Goal: Transaction & Acquisition: Purchase product/service

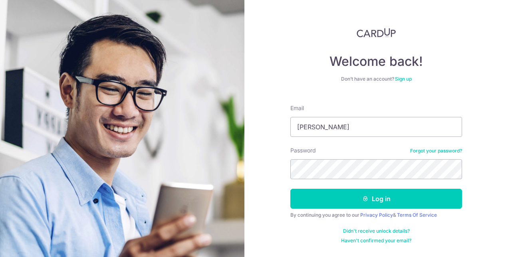
type input "[PERSON_NAME][EMAIL_ADDRESS][DOMAIN_NAME]"
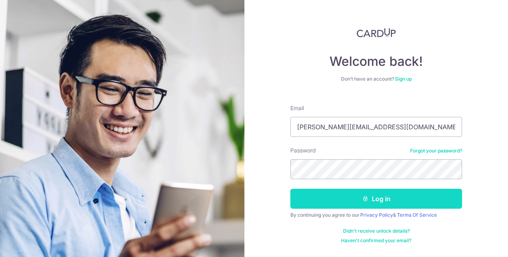
click at [357, 202] on button "Log in" at bounding box center [377, 199] width 172 height 20
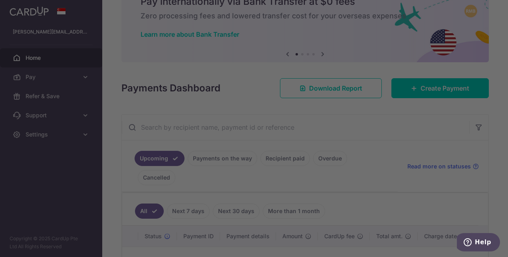
click at [417, 87] on div at bounding box center [257, 130] width 514 height 260
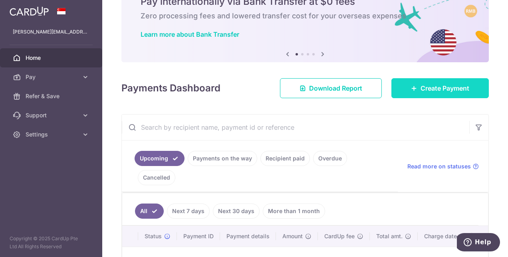
click at [415, 89] on link "Create Payment" at bounding box center [441, 88] width 98 height 20
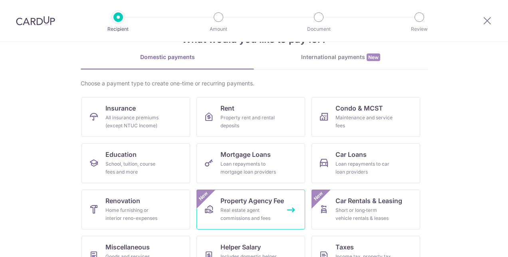
scroll to position [40, 0]
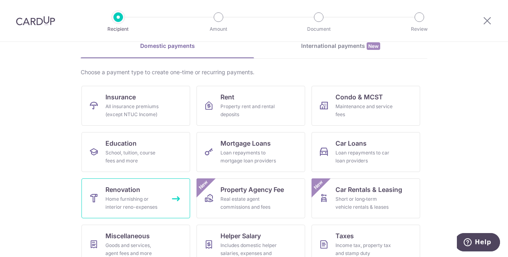
click at [116, 189] on span "Renovation" at bounding box center [123, 190] width 35 height 10
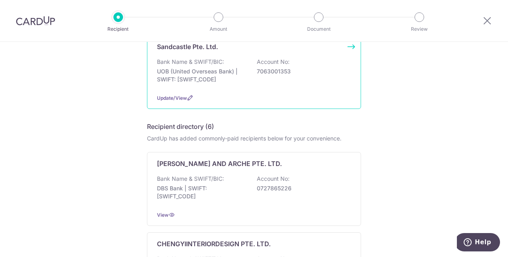
scroll to position [80, 0]
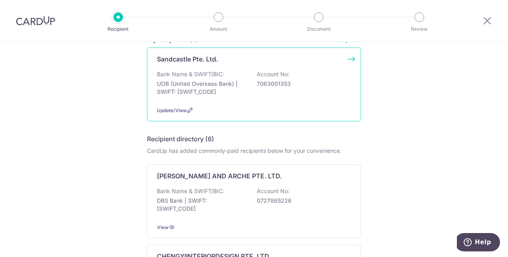
click at [317, 84] on p "7063001353" at bounding box center [302, 84] width 90 height 8
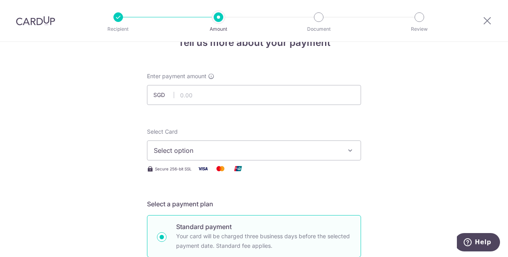
scroll to position [40, 0]
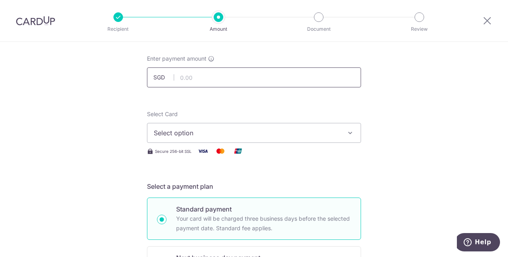
click at [198, 73] on input "text" at bounding box center [254, 78] width 214 height 20
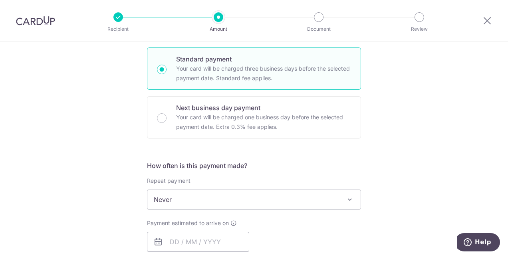
scroll to position [240, 0]
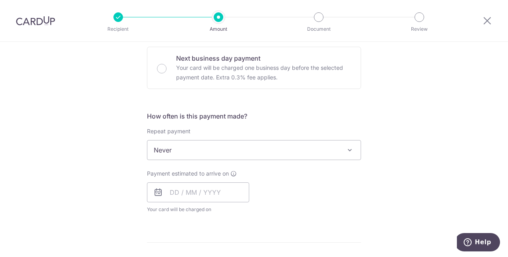
click at [194, 146] on span "Never" at bounding box center [253, 150] width 213 height 19
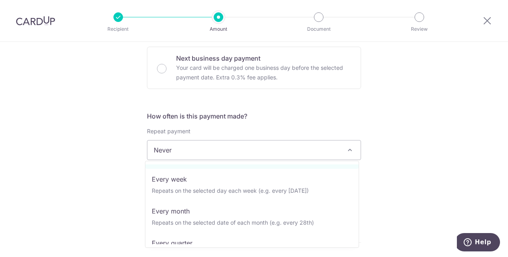
scroll to position [40, 0]
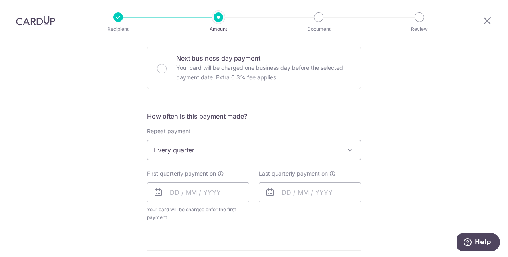
click at [168, 149] on span "Every quarter" at bounding box center [253, 150] width 213 height 19
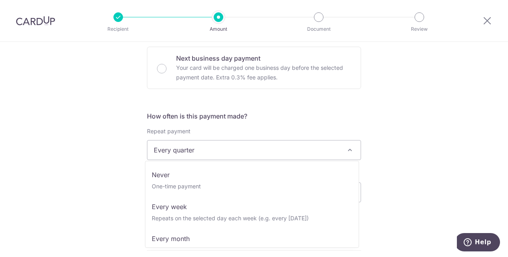
scroll to position [53, 0]
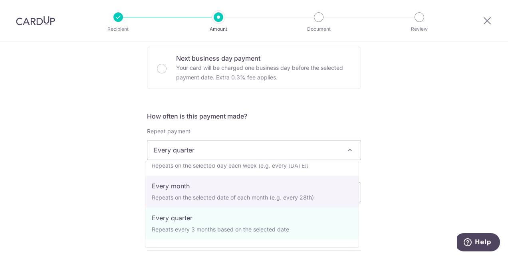
select select "3"
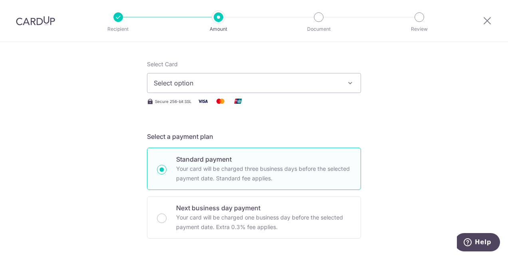
scroll to position [0, 0]
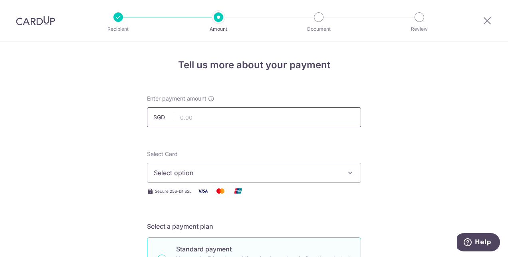
click at [203, 117] on input "text" at bounding box center [254, 118] width 214 height 20
type input "10,051.00"
click at [213, 170] on span "Select option" at bounding box center [247, 173] width 186 height 10
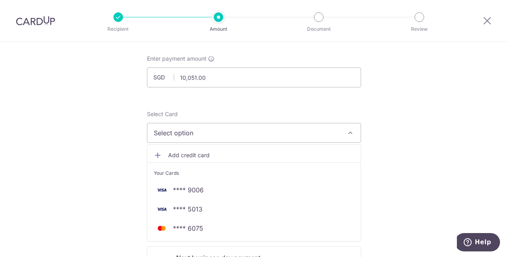
scroll to position [80, 0]
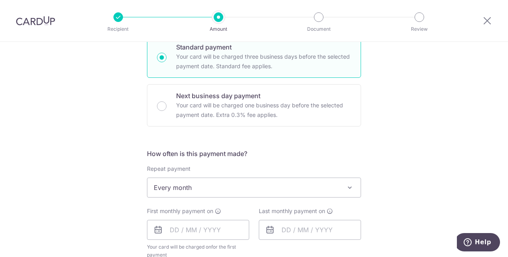
scroll to position [240, 0]
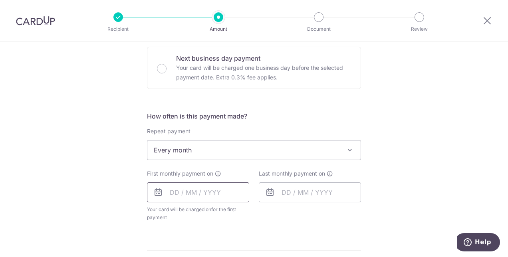
click at [191, 196] on input "text" at bounding box center [198, 193] width 102 height 20
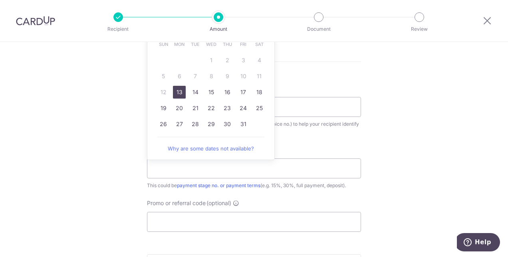
scroll to position [440, 0]
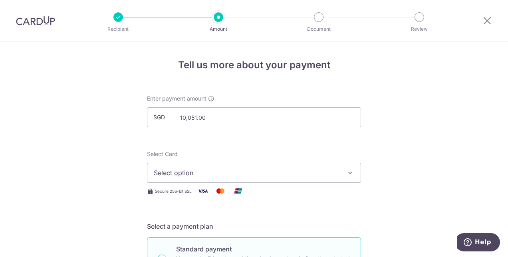
scroll to position [120, 0]
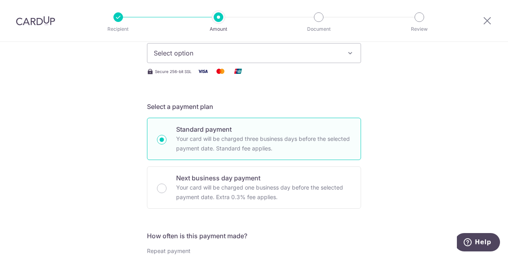
click at [223, 58] on button "Select option" at bounding box center [254, 53] width 214 height 20
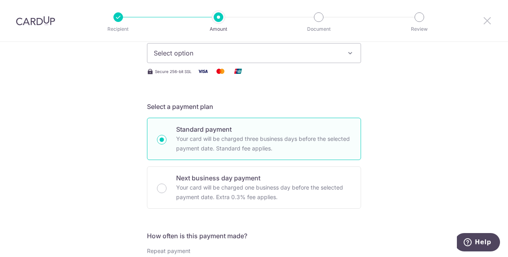
click at [486, 21] on icon at bounding box center [488, 21] width 10 height 10
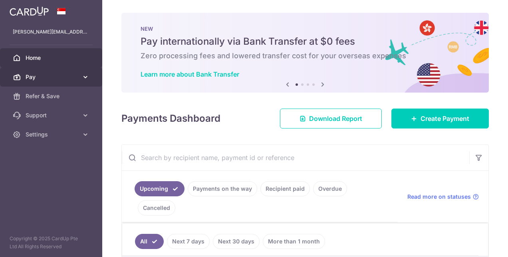
click at [40, 74] on span "Pay" at bounding box center [52, 77] width 53 height 8
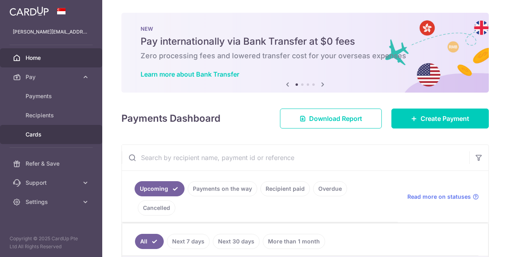
click at [36, 129] on link "Cards" at bounding box center [51, 134] width 102 height 19
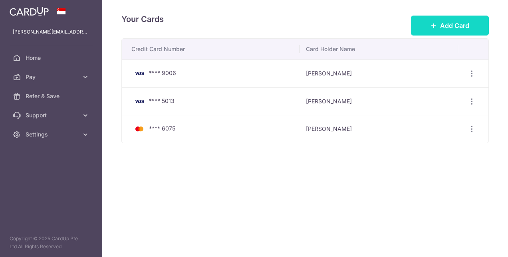
click at [449, 22] on span "Add Card" at bounding box center [455, 26] width 29 height 10
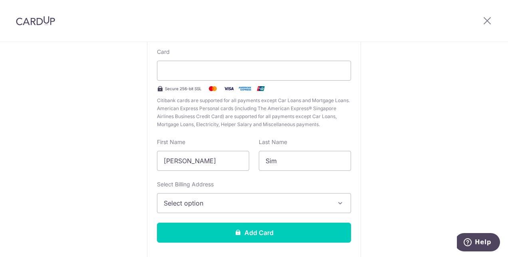
scroll to position [80, 0]
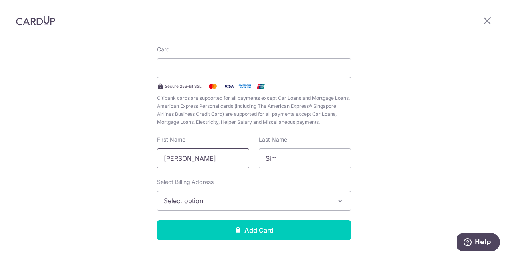
drag, startPoint x: 188, startPoint y: 158, endPoint x: 89, endPoint y: 144, distance: 99.8
click at [91, 146] on div "New Card Details New card details Card Secure 256-bit SSL Citibank cards are su…" at bounding box center [254, 130] width 508 height 336
type input "Kelly"
click at [197, 200] on span "Select option" at bounding box center [247, 201] width 166 height 10
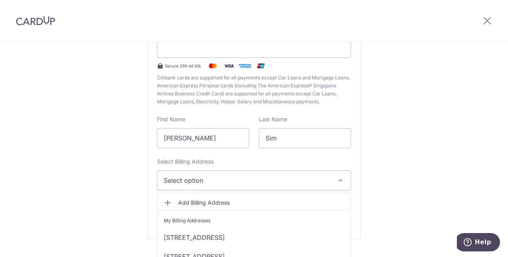
scroll to position [31, 0]
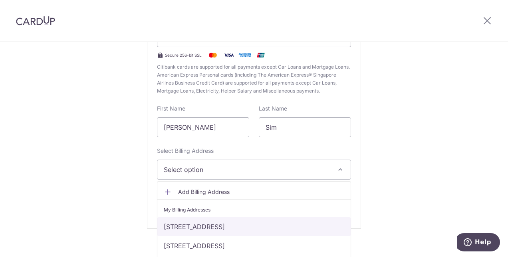
click at [207, 226] on link "472 Pasir Ris Dr 6 #12-470, Singapore, Singapore-510472" at bounding box center [253, 226] width 193 height 19
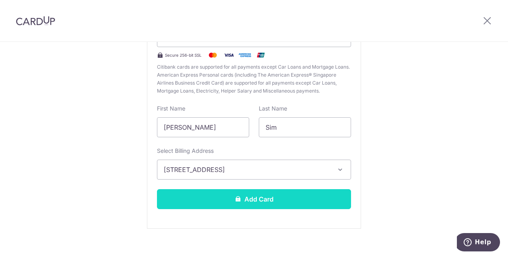
click at [238, 205] on button "Add Card" at bounding box center [254, 199] width 194 height 20
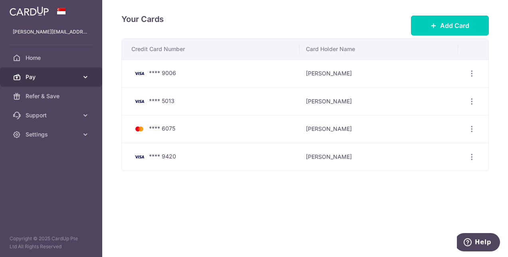
drag, startPoint x: 38, startPoint y: 76, endPoint x: 42, endPoint y: 80, distance: 5.4
click at [38, 76] on span "Pay" at bounding box center [52, 77] width 53 height 8
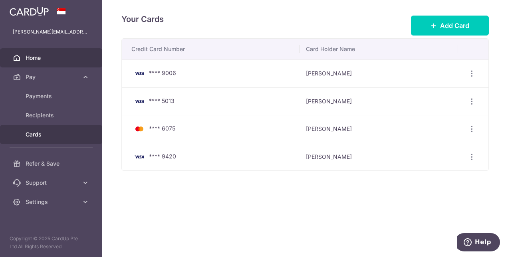
click at [42, 63] on link "Home" at bounding box center [51, 57] width 102 height 19
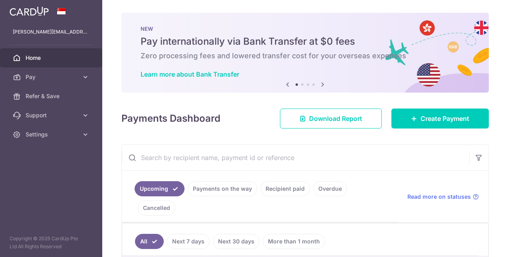
scroll to position [80, 0]
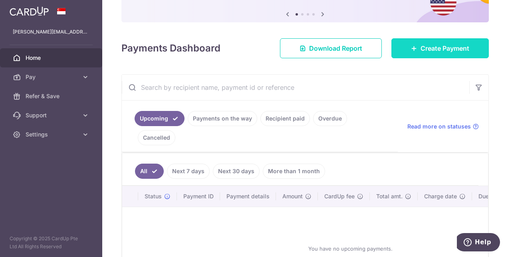
click at [401, 51] on link "Create Payment" at bounding box center [441, 48] width 98 height 20
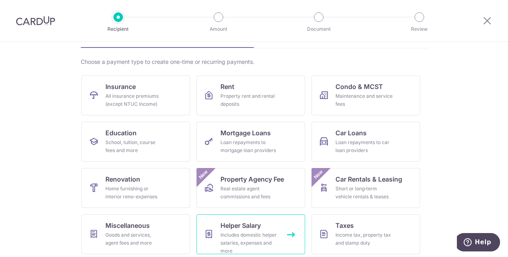
scroll to position [100, 0]
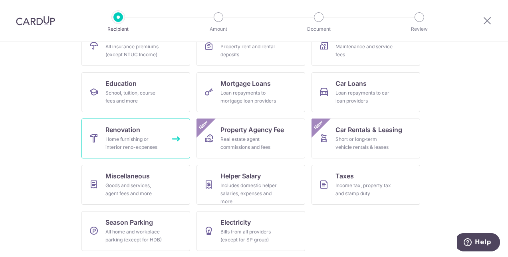
click at [118, 134] on span "Renovation" at bounding box center [123, 130] width 35 height 10
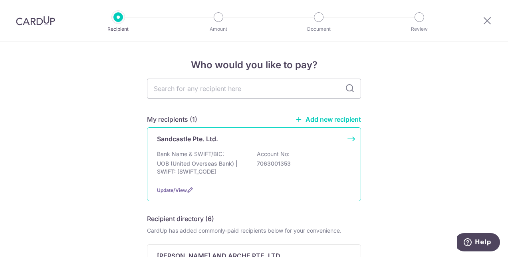
click at [318, 173] on div "Bank Name & SWIFT/BIC: UOB (United Overseas Bank) | SWIFT: [SWIFT_CODE] Account…" at bounding box center [254, 165] width 194 height 30
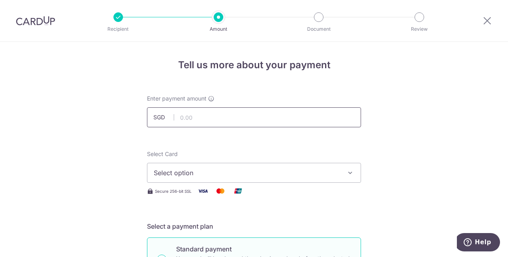
click at [231, 120] on input "text" at bounding box center [254, 118] width 214 height 20
type input "10,051.00"
click at [187, 165] on button "Select option" at bounding box center [254, 173] width 214 height 20
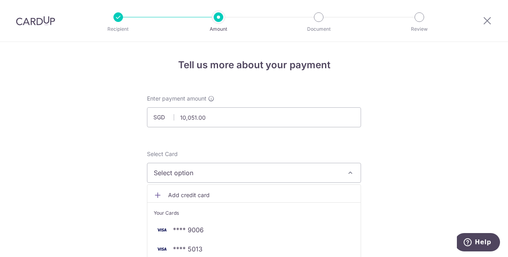
scroll to position [80, 0]
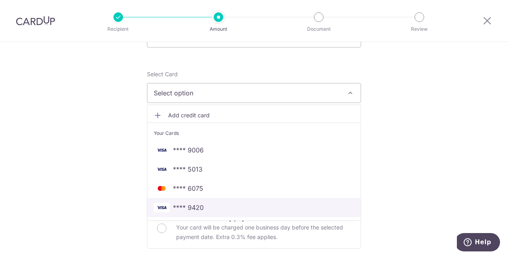
click at [191, 201] on link "**** 9420" at bounding box center [253, 207] width 213 height 19
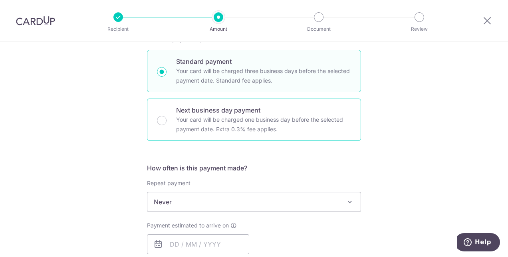
scroll to position [200, 0]
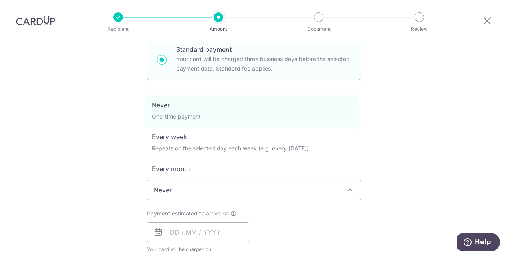
click at [181, 187] on span "Never" at bounding box center [253, 190] width 213 height 19
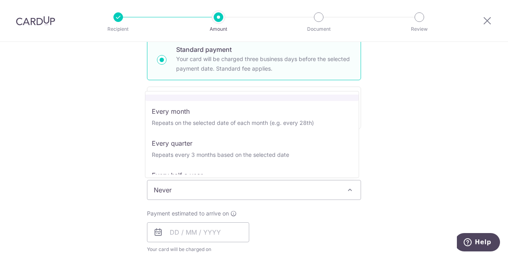
scroll to position [40, 0]
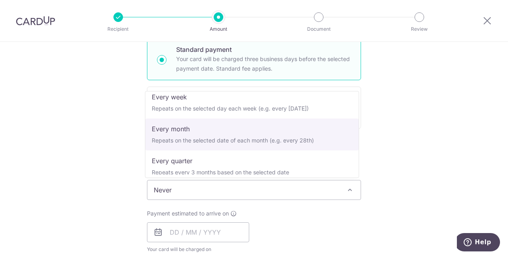
select select "3"
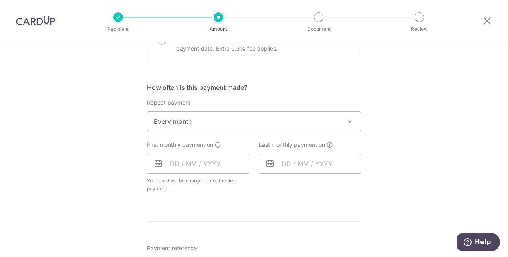
scroll to position [280, 0]
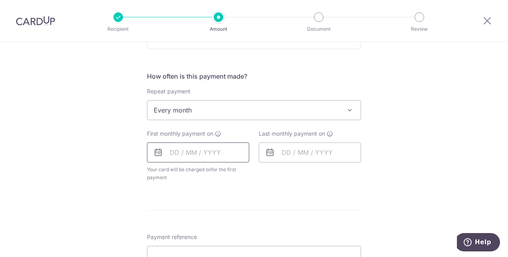
click at [182, 147] on input "text" at bounding box center [198, 153] width 102 height 20
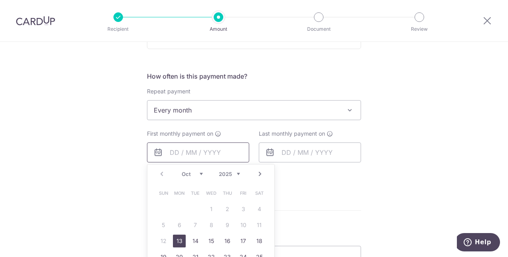
scroll to position [360, 0]
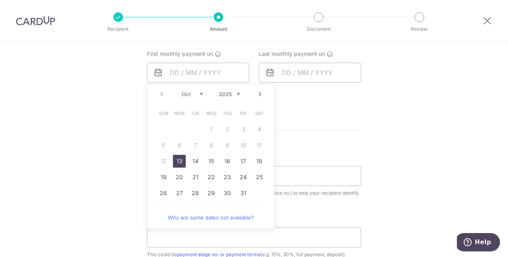
click at [175, 158] on link "13" at bounding box center [179, 161] width 13 height 13
type input "13/10/2025"
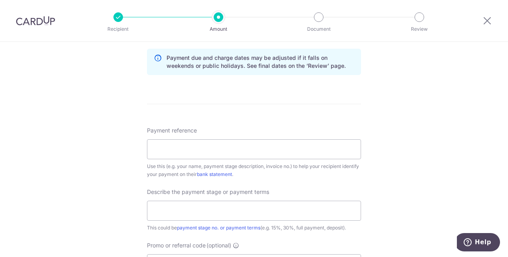
scroll to position [480, 0]
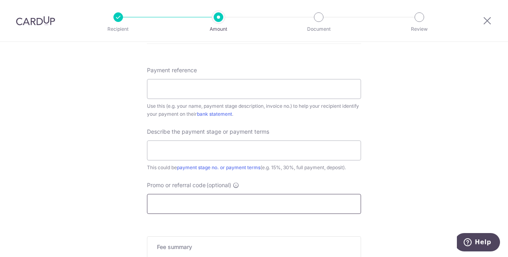
click at [179, 203] on input "Promo or referral code (optional)" at bounding box center [254, 204] width 214 height 20
paste input "[EMAIL_ADDRESS][DOMAIN_NAME]"
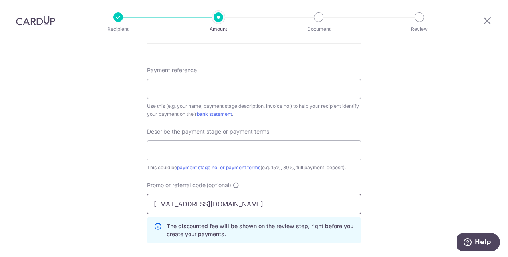
drag, startPoint x: 212, startPoint y: 205, endPoint x: 110, endPoint y: 205, distance: 101.5
paste input "REC185"
type input "REC185"
click at [208, 87] on input "Payment reference" at bounding box center [254, 89] width 214 height 20
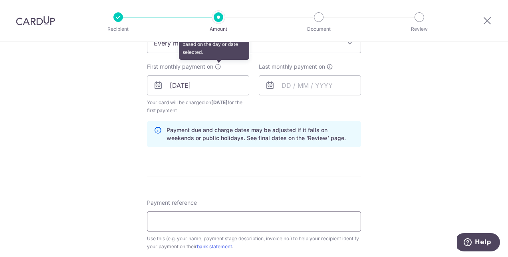
scroll to position [440, 0]
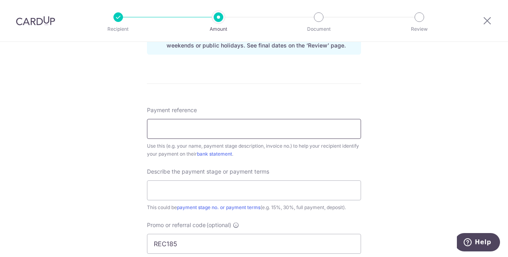
paste input "SC-1133-2503c"
type input "SC-1133-2503d"
click at [220, 193] on input "text" at bounding box center [254, 191] width 214 height 20
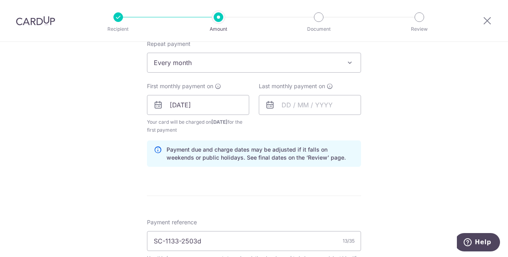
scroll to position [316, 0]
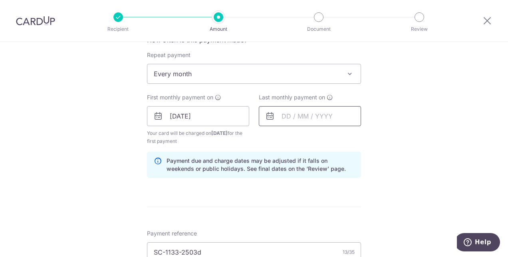
type input "40%"
click at [300, 110] on input "text" at bounding box center [310, 116] width 102 height 20
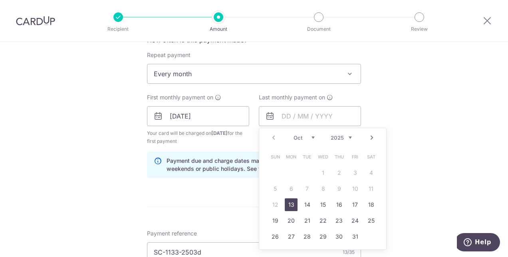
click at [367, 134] on link "Next" at bounding box center [372, 138] width 10 height 10
click at [326, 189] on link "10" at bounding box center [323, 189] width 13 height 13
type input "10/12/2025"
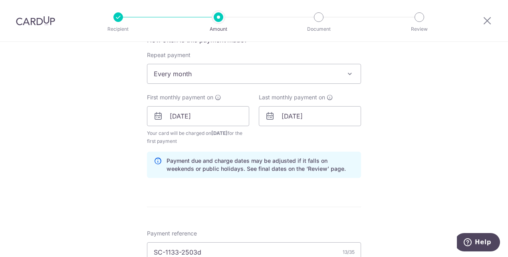
click at [266, 194] on form "Enter payment amount SGD 10,051.00 10051.00 Select Card **** 9420 Add credit ca…" at bounding box center [254, 160] width 214 height 763
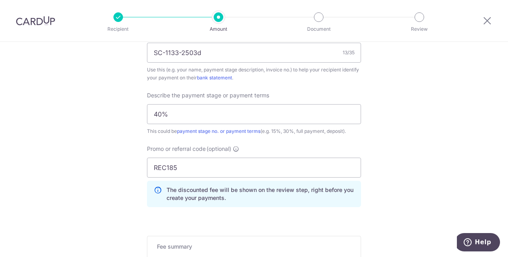
scroll to position [636, 0]
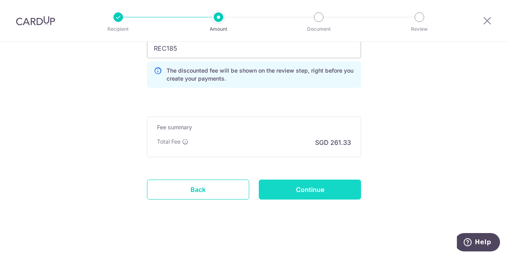
click at [323, 183] on input "Continue" at bounding box center [310, 190] width 102 height 20
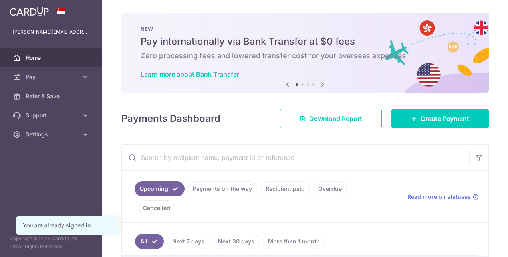
scroll to position [41, 0]
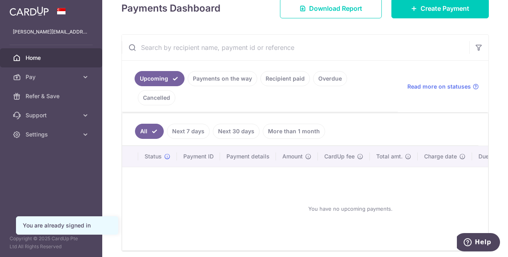
click at [283, 77] on link "Recipient paid" at bounding box center [286, 78] width 50 height 15
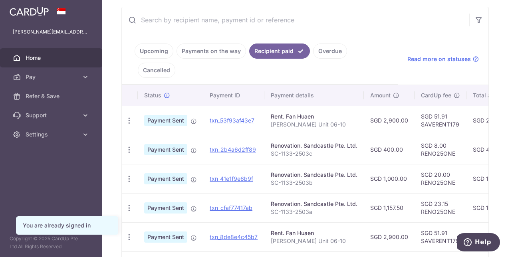
scroll to position [160, 0]
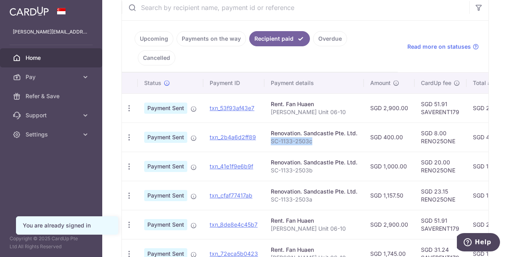
drag, startPoint x: 315, startPoint y: 122, endPoint x: 267, endPoint y: 117, distance: 48.6
click at [267, 123] on td "Renovation. Sandcastle Pte. Ltd. SC-1133-2503c" at bounding box center [315, 137] width 100 height 29
copy p "SC-1133-2503c"
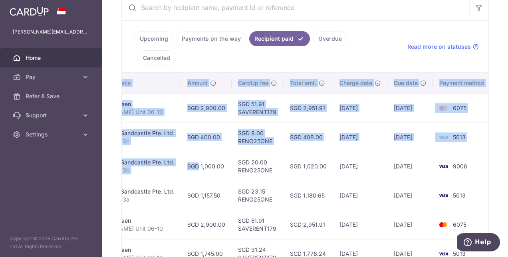
scroll to position [0, 187]
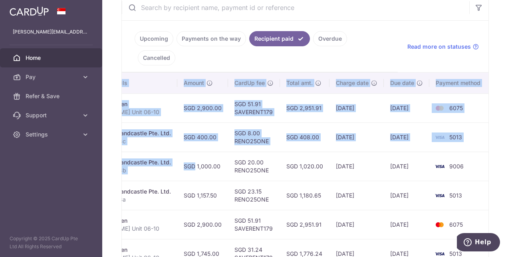
drag, startPoint x: 369, startPoint y: 142, endPoint x: 510, endPoint y: 121, distance: 141.9
click at [508, 121] on html "[PERSON_NAME][EMAIL_ADDRESS][DOMAIN_NAME] Home Pay Payments Recipients Cards Re…" at bounding box center [254, 128] width 508 height 257
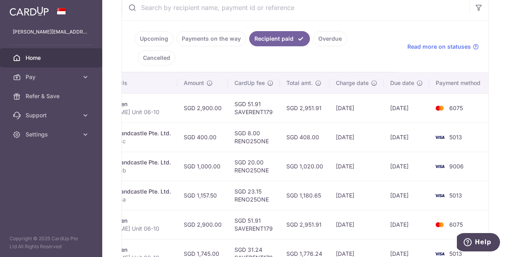
click at [318, 123] on td "SGD 408.00" at bounding box center [305, 137] width 50 height 29
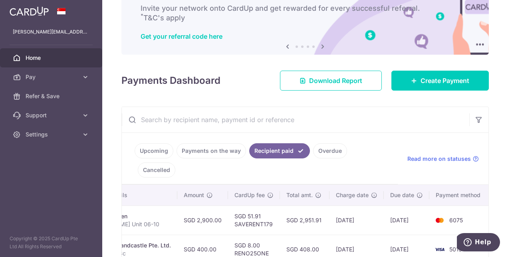
scroll to position [0, 0]
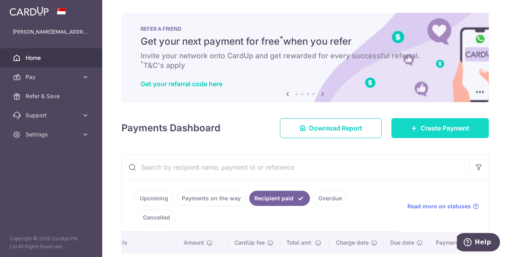
click at [421, 124] on span "Create Payment" at bounding box center [445, 129] width 49 height 10
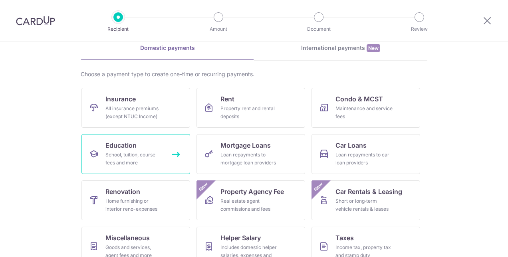
scroll to position [100, 0]
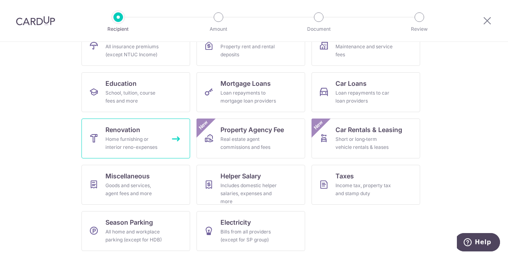
click at [127, 137] on div "Home furnishing or interior reno-expenses" at bounding box center [135, 144] width 58 height 16
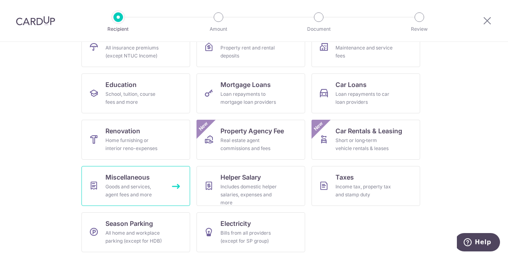
scroll to position [124, 0]
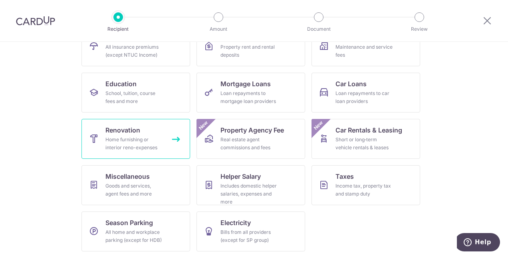
click at [119, 133] on span "Renovation" at bounding box center [123, 131] width 35 height 10
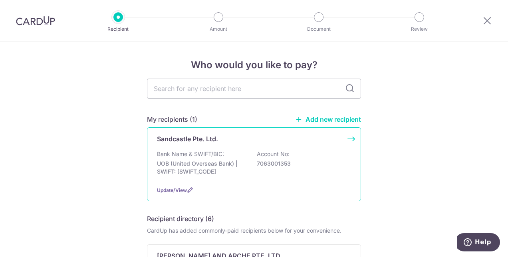
click at [303, 139] on div "Sandcastle Pte. Ltd." at bounding box center [249, 139] width 185 height 10
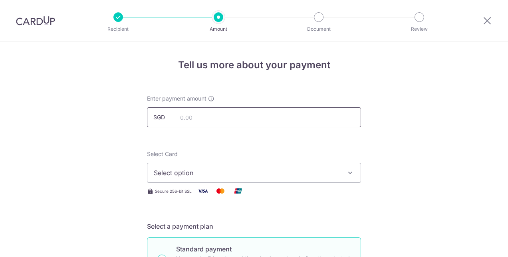
click at [209, 119] on input "text" at bounding box center [254, 118] width 214 height 20
type input "10,051.00"
click at [198, 165] on button "Select option" at bounding box center [254, 173] width 214 height 20
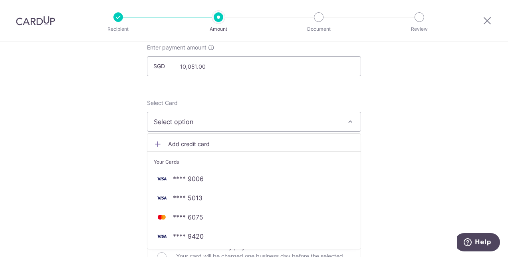
scroll to position [80, 0]
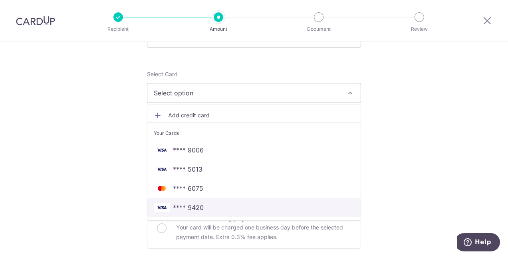
click at [199, 206] on span "**** 9420" at bounding box center [188, 208] width 31 height 10
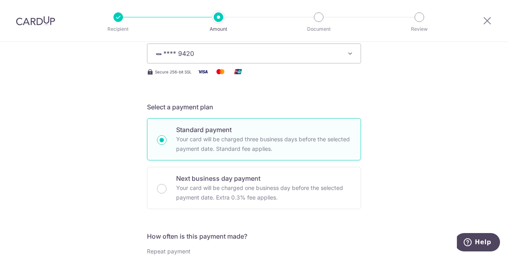
scroll to position [240, 0]
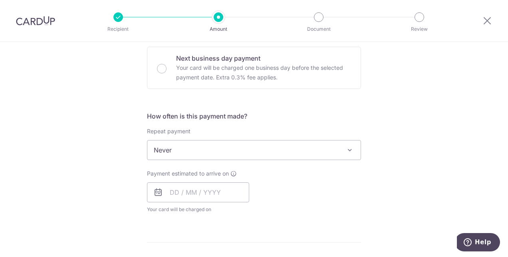
click at [185, 153] on span "Never" at bounding box center [253, 150] width 213 height 19
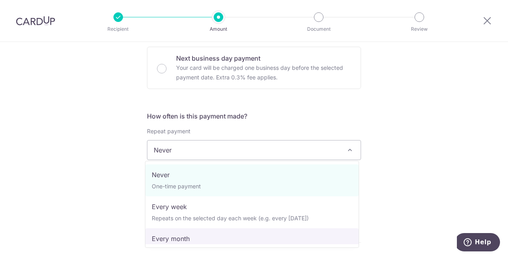
select select "3"
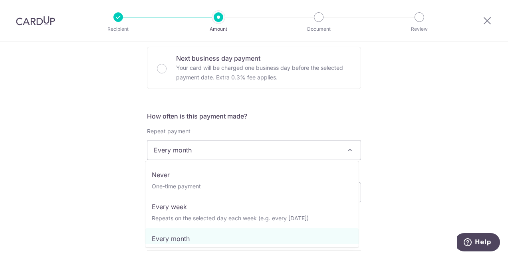
click at [251, 151] on span "Every month" at bounding box center [253, 150] width 213 height 19
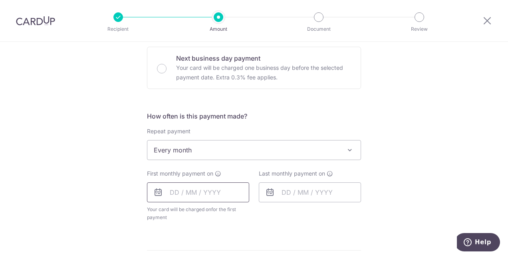
click at [230, 184] on input "text" at bounding box center [198, 193] width 102 height 20
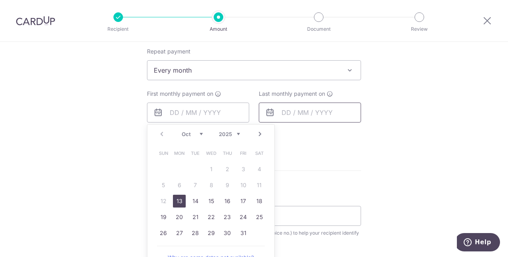
drag, startPoint x: 175, startPoint y: 198, endPoint x: 308, endPoint y: 118, distance: 154.4
click at [175, 198] on link "13" at bounding box center [179, 201] width 13 height 13
type input "[DATE]"
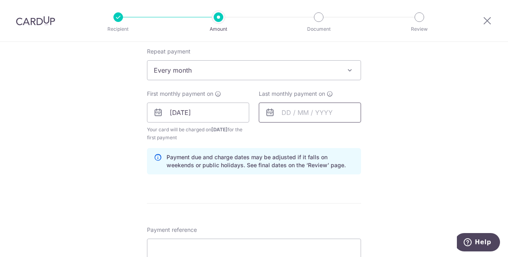
click at [308, 118] on input "text" at bounding box center [310, 113] width 102 height 20
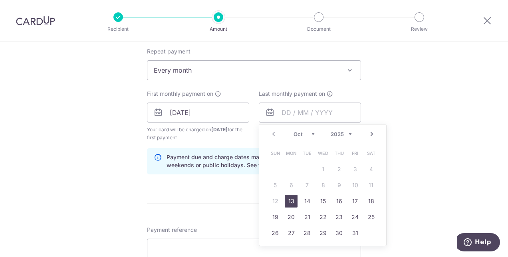
click at [287, 201] on link "13" at bounding box center [291, 201] width 13 height 13
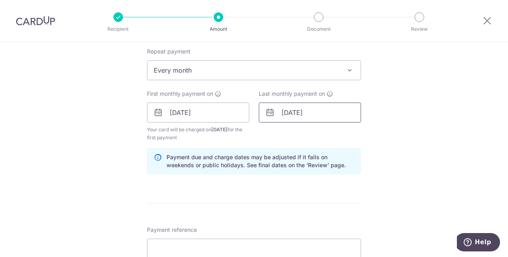
click at [305, 116] on input "[DATE]" at bounding box center [310, 113] width 102 height 20
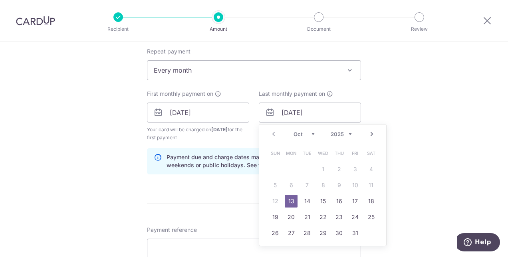
click at [309, 135] on select "Oct Nov Dec" at bounding box center [304, 134] width 21 height 6
click at [317, 185] on link "10" at bounding box center [323, 185] width 13 height 13
type input "[DATE]"
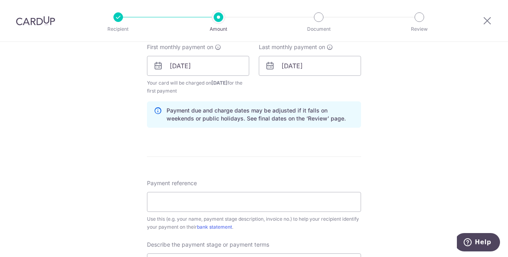
scroll to position [400, 0]
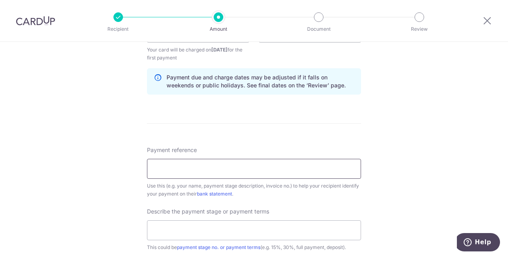
click at [187, 168] on input "Payment reference" at bounding box center [254, 169] width 214 height 20
paste input "SC-1133-2503c"
type input "SC-1133-2503d"
click at [194, 228] on input "text" at bounding box center [254, 231] width 214 height 20
type input "40%"
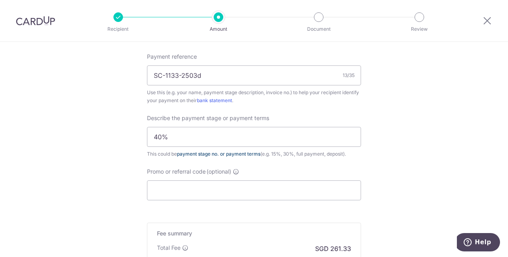
scroll to position [560, 0]
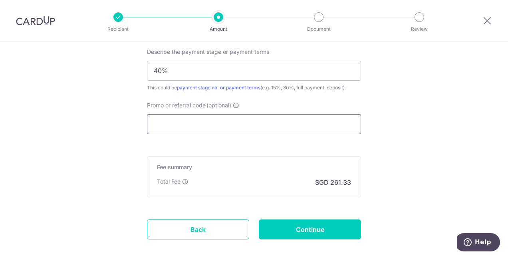
click at [177, 128] on input "Promo or referral code (optional)" at bounding box center [254, 124] width 214 height 20
paste input "REC185"
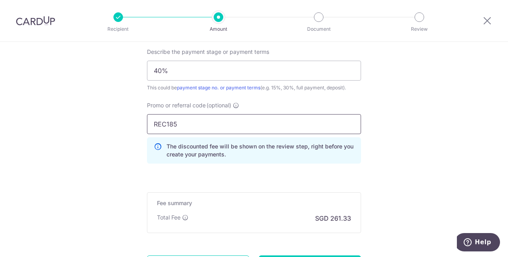
type input "REC185"
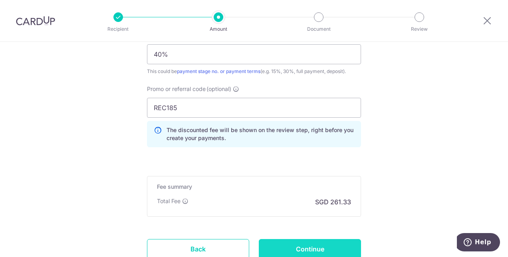
click at [315, 242] on input "Continue" at bounding box center [310, 249] width 102 height 20
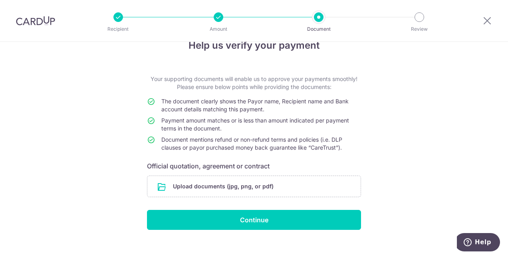
scroll to position [29, 0]
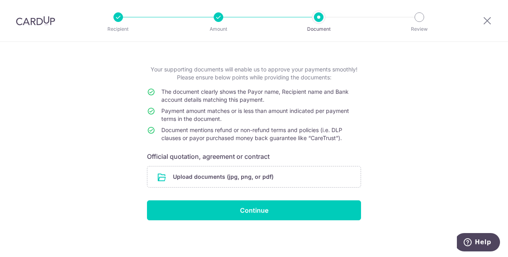
click at [490, 27] on div at bounding box center [488, 21] width 42 height 42
click at [489, 22] on icon at bounding box center [488, 21] width 10 height 10
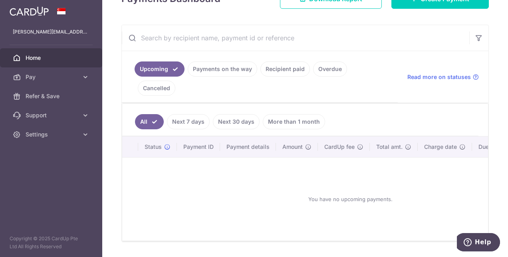
click at [283, 63] on link "Recipient paid" at bounding box center [286, 69] width 50 height 15
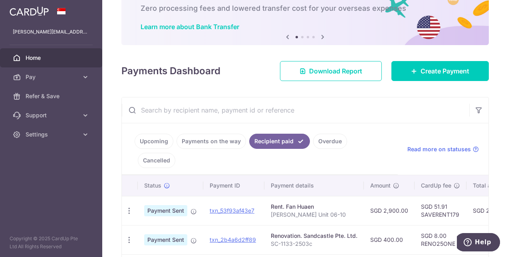
scroll to position [120, 0]
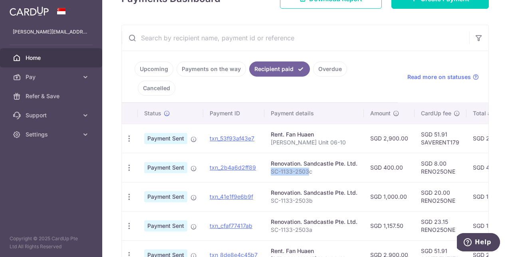
drag, startPoint x: 307, startPoint y: 149, endPoint x: 271, endPoint y: 147, distance: 36.1
click at [271, 168] on p "SC-1133-2503c" at bounding box center [314, 172] width 87 height 8
copy p "SC-1133-2503"
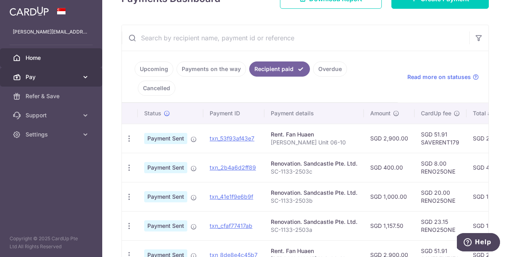
click at [42, 77] on span "Pay" at bounding box center [52, 77] width 53 height 8
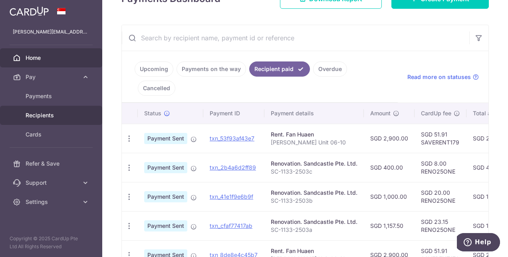
click at [49, 114] on span "Recipients" at bounding box center [52, 116] width 53 height 8
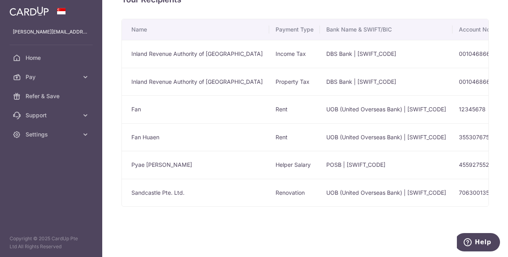
scroll to position [22, 0]
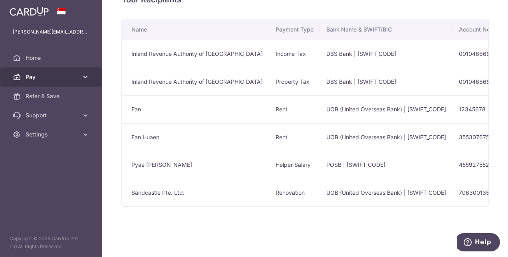
click at [49, 78] on span "Pay" at bounding box center [52, 77] width 53 height 8
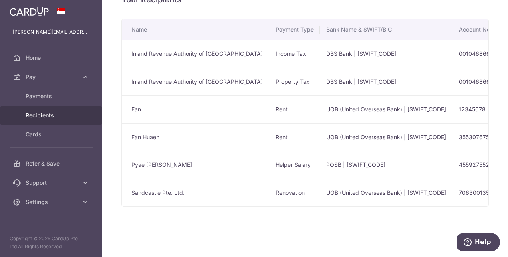
click at [220, 190] on td "Sandcastle Pte. Ltd." at bounding box center [195, 193] width 147 height 28
drag, startPoint x: 294, startPoint y: 201, endPoint x: 335, endPoint y: 202, distance: 41.2
click at [335, 202] on td "UOB (United Overseas Bank) | UOVBSGSGXXX" at bounding box center [386, 193] width 133 height 28
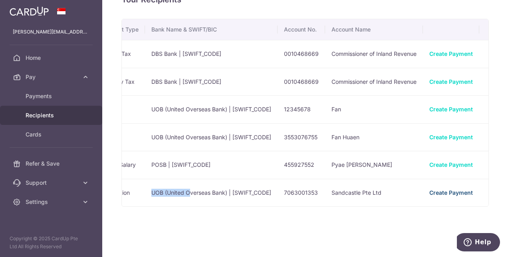
click at [430, 189] on link "Create Payment" at bounding box center [452, 192] width 44 height 7
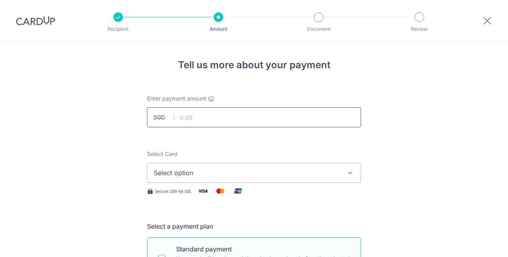
click at [230, 122] on input "text" at bounding box center [254, 118] width 214 height 20
type input "10,051.00"
click at [214, 172] on span "Select option" at bounding box center [247, 173] width 186 height 10
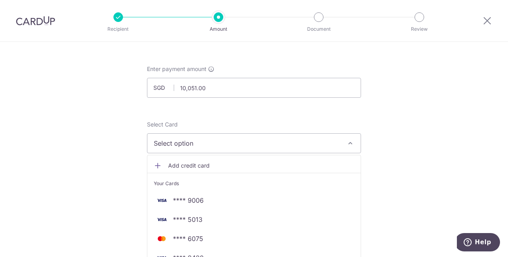
scroll to position [80, 0]
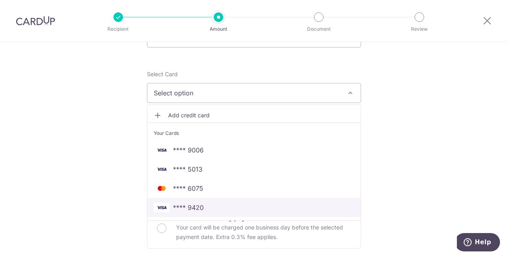
click at [205, 203] on span "**** 9420" at bounding box center [254, 208] width 201 height 10
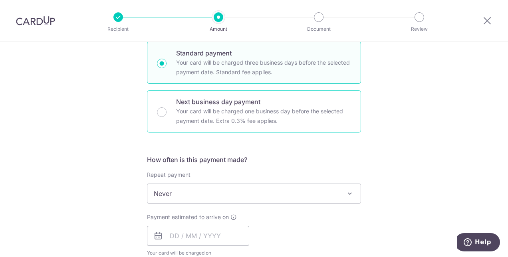
scroll to position [240, 0]
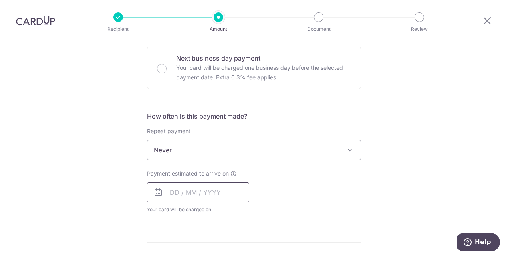
click at [171, 194] on input "text" at bounding box center [198, 193] width 102 height 20
click at [169, 145] on span "Never" at bounding box center [253, 150] width 213 height 19
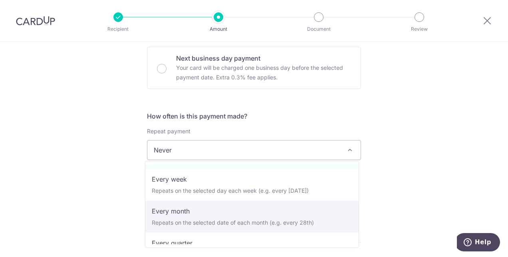
scroll to position [40, 0]
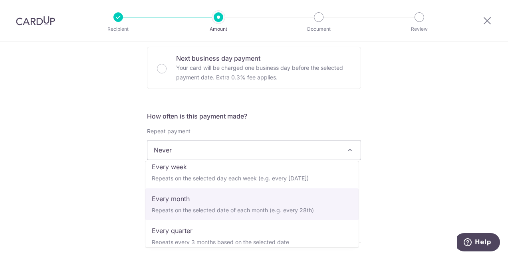
select select "3"
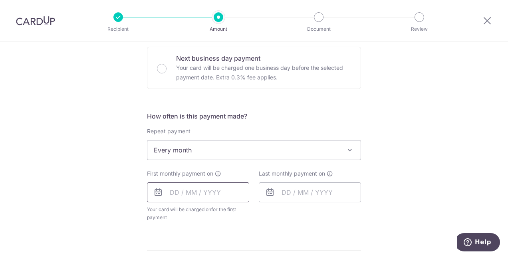
click at [185, 190] on input "text" at bounding box center [198, 193] width 102 height 20
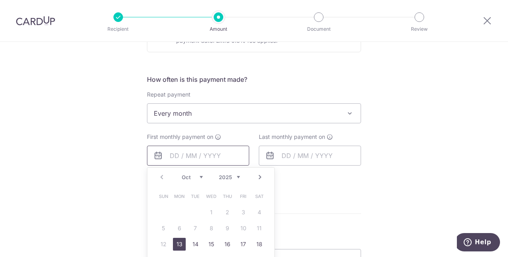
scroll to position [320, 0]
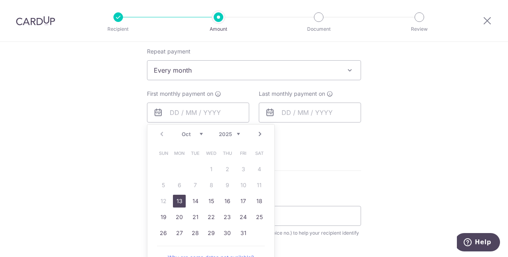
click at [177, 199] on link "13" at bounding box center [179, 201] width 13 height 13
type input "13/10/2025"
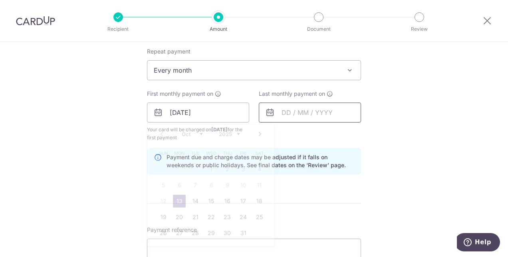
click at [317, 113] on input "text" at bounding box center [310, 113] width 102 height 20
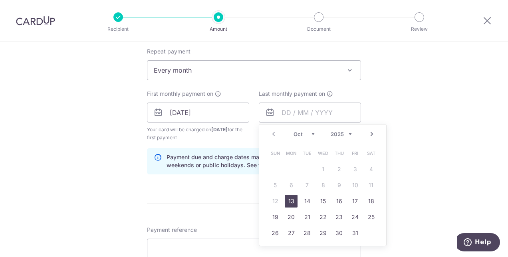
click at [300, 135] on select "Oct Nov Dec" at bounding box center [304, 134] width 21 height 6
click at [321, 182] on link "10" at bounding box center [323, 185] width 13 height 13
type input "10/12/2025"
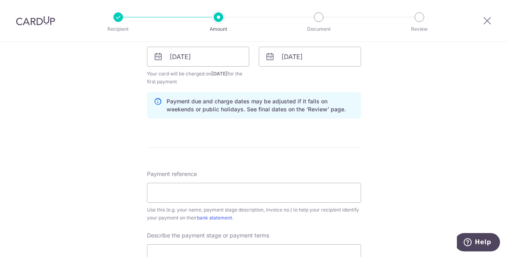
scroll to position [400, 0]
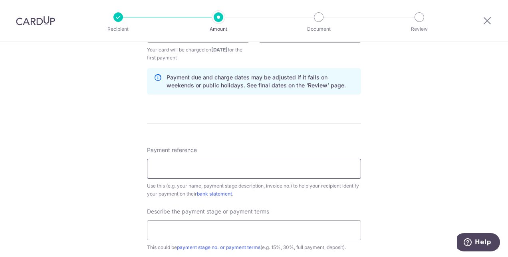
click at [183, 166] on input "Payment reference" at bounding box center [254, 169] width 214 height 20
paste input "SC-1133-2503"
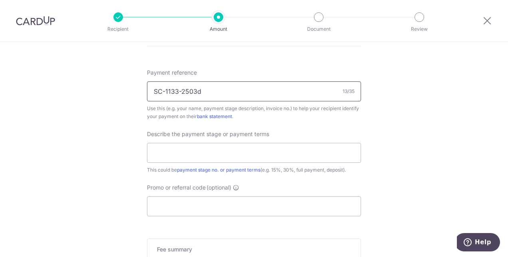
scroll to position [480, 0]
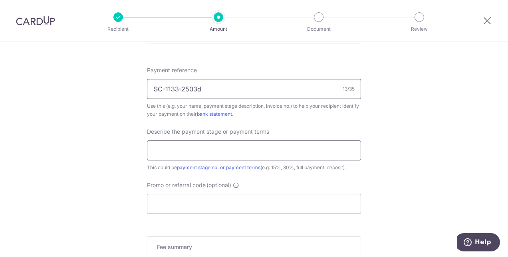
type input "SC-1133-2503d"
click at [185, 153] on input "text" at bounding box center [254, 151] width 214 height 20
type input "40%"
click at [186, 200] on input "Promo or referral code (optional)" at bounding box center [254, 204] width 214 height 20
paste input "REC185"
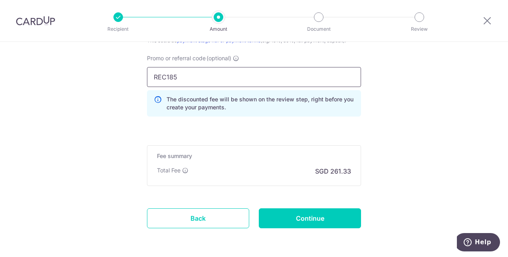
scroll to position [636, 0]
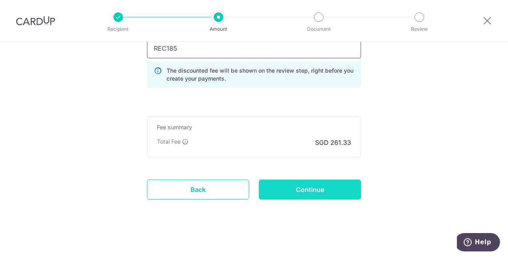
type input "REC185"
click at [327, 185] on input "Continue" at bounding box center [310, 190] width 102 height 20
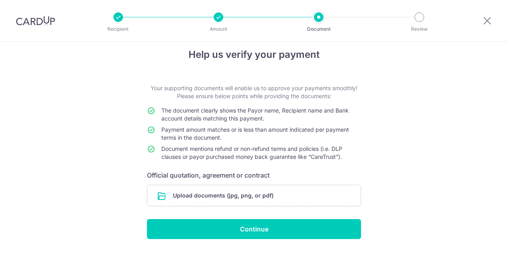
scroll to position [29, 0]
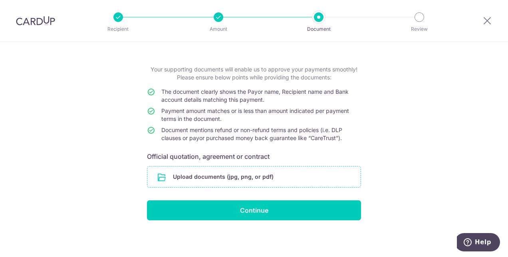
click at [200, 176] on input "file" at bounding box center [253, 177] width 213 height 21
click at [204, 169] on input "file" at bounding box center [253, 177] width 213 height 21
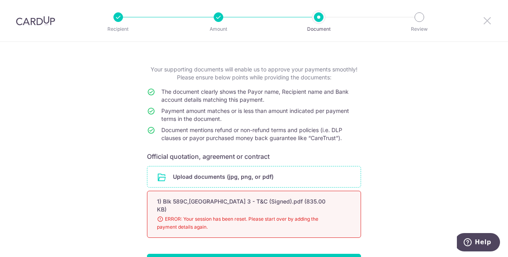
drag, startPoint x: 487, startPoint y: 22, endPoint x: 291, endPoint y: 29, distance: 196.4
click at [487, 22] on icon at bounding box center [488, 21] width 10 height 10
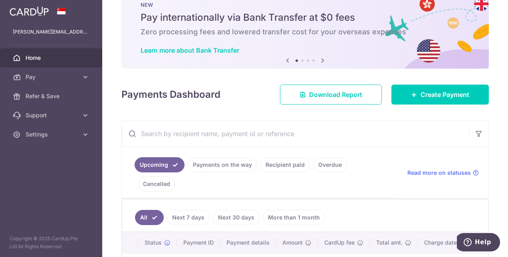
scroll to position [120, 0]
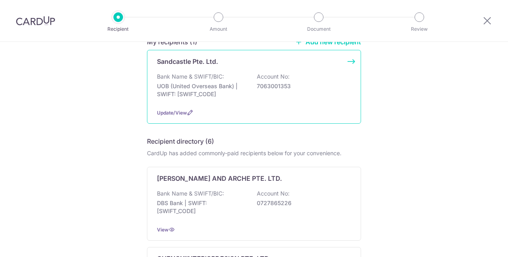
scroll to position [80, 0]
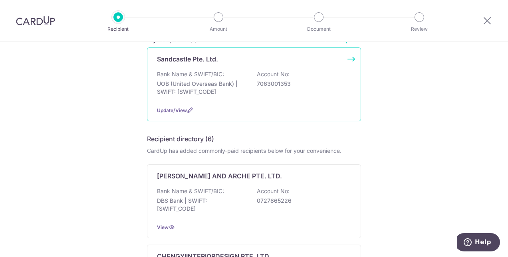
click at [191, 82] on p "UOB (United Overseas Bank) | SWIFT: UOVBSGSGXXX" at bounding box center [202, 88] width 90 height 16
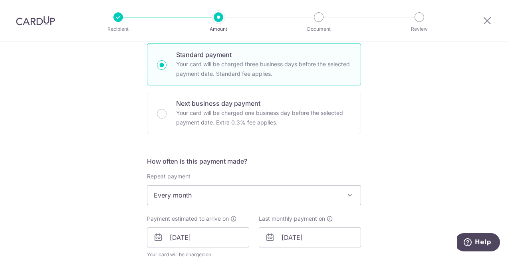
scroll to position [280, 0]
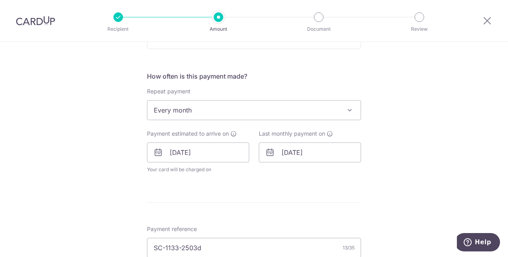
click at [236, 113] on span "Every month" at bounding box center [253, 110] width 213 height 19
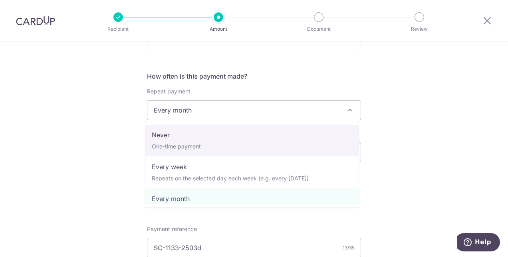
select select "1"
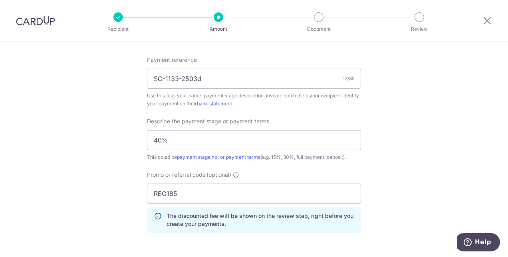
scroll to position [520, 0]
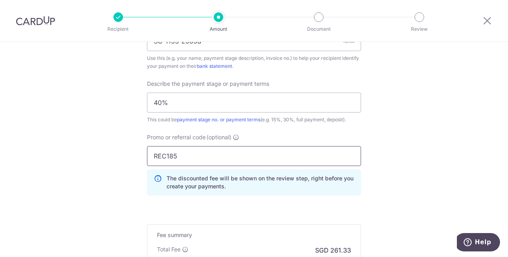
drag, startPoint x: 193, startPoint y: 149, endPoint x: 140, endPoint y: 133, distance: 55.4
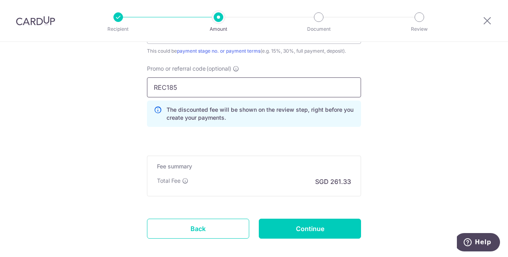
scroll to position [628, 0]
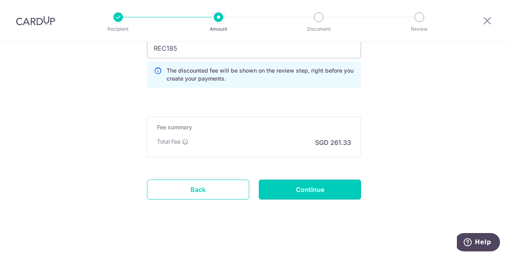
click at [309, 187] on input "Continue" at bounding box center [310, 190] width 102 height 20
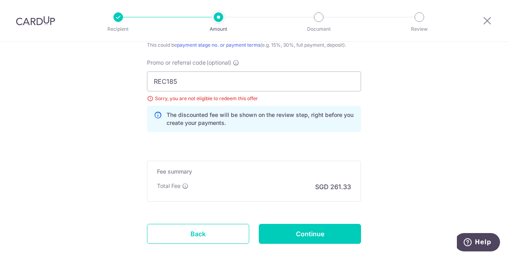
scroll to position [559, 0]
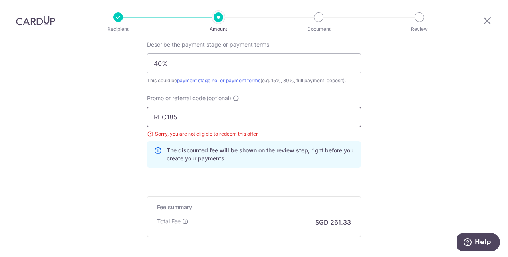
drag, startPoint x: 213, startPoint y: 116, endPoint x: 110, endPoint y: 109, distance: 104.1
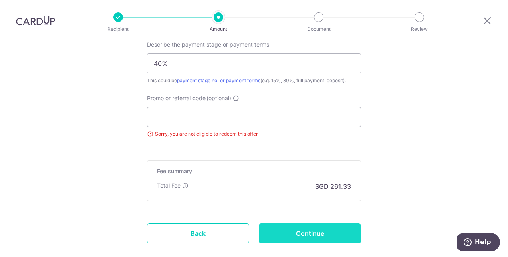
click at [306, 232] on input "Continue" at bounding box center [310, 234] width 102 height 20
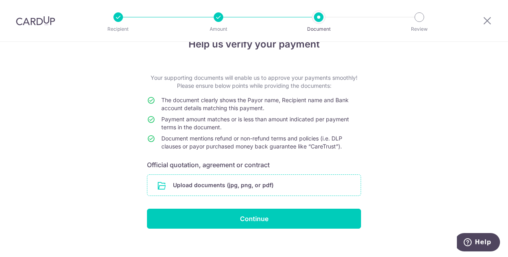
scroll to position [29, 0]
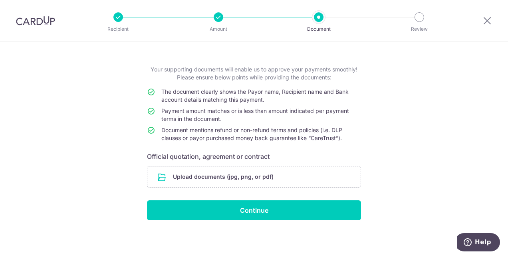
click at [480, 22] on div at bounding box center [488, 21] width 42 height 42
click at [491, 20] on icon at bounding box center [488, 21] width 10 height 10
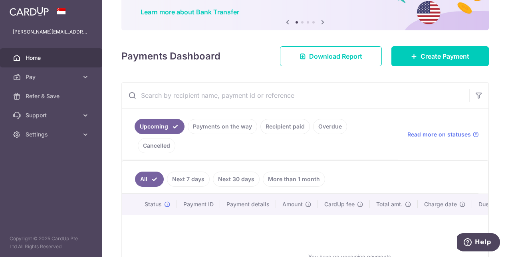
scroll to position [120, 0]
